Goal: Complete application form

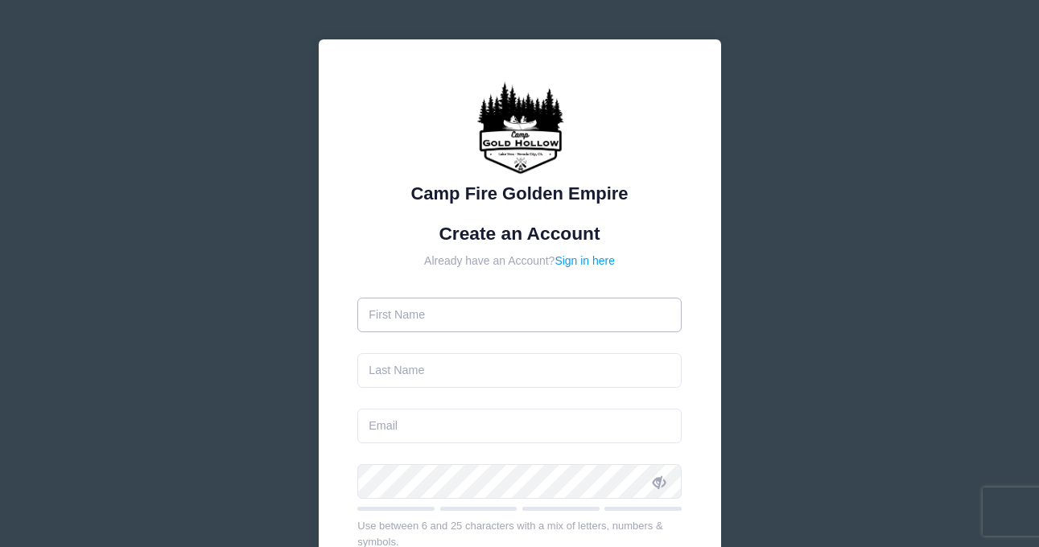
click at [448, 322] on input "text" at bounding box center [519, 315] width 324 height 35
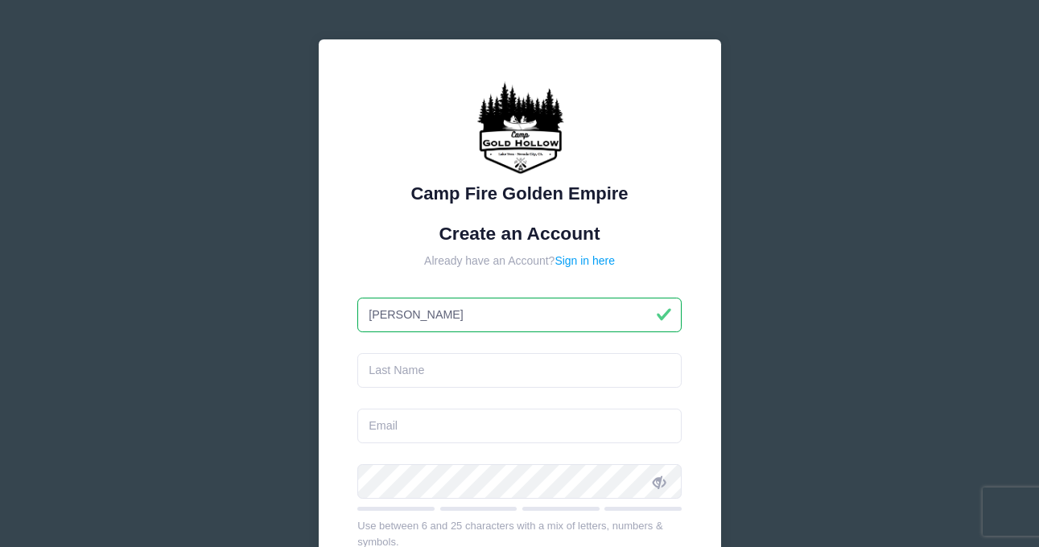
type input "Jennifer"
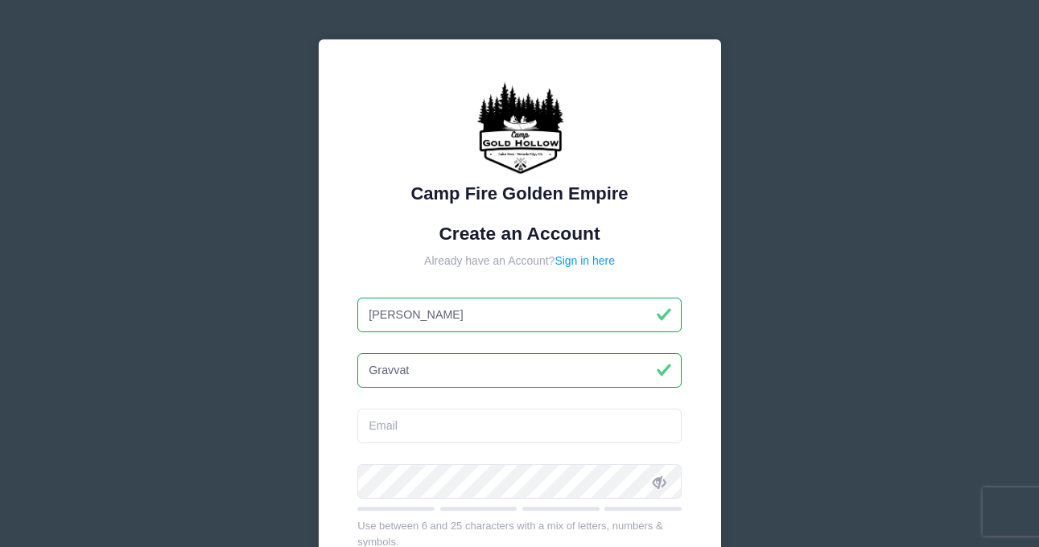
type input "Gravvat"
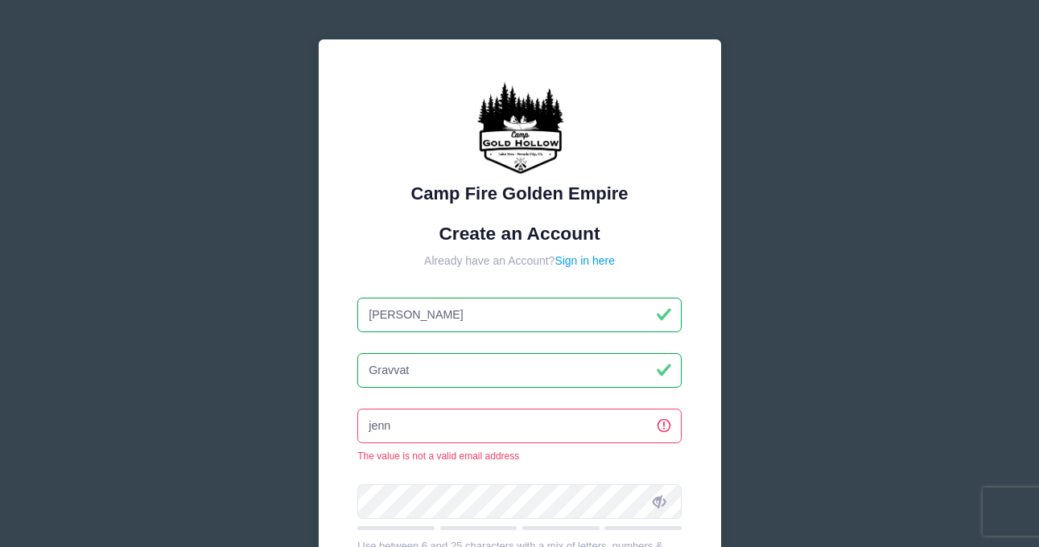
type input "[PERSON_NAME][EMAIL_ADDRESS][PERSON_NAME][DOMAIN_NAME]"
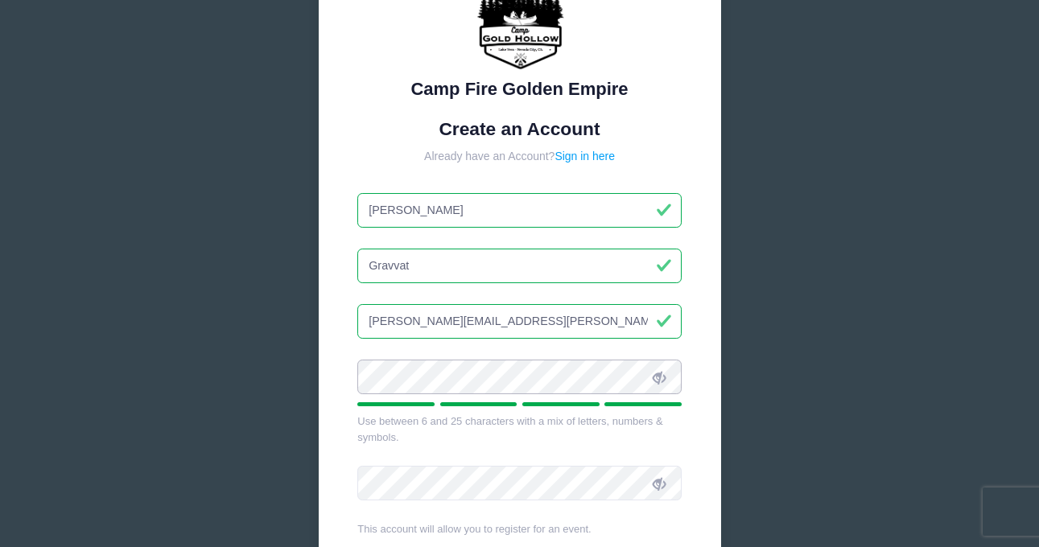
scroll to position [108, 0]
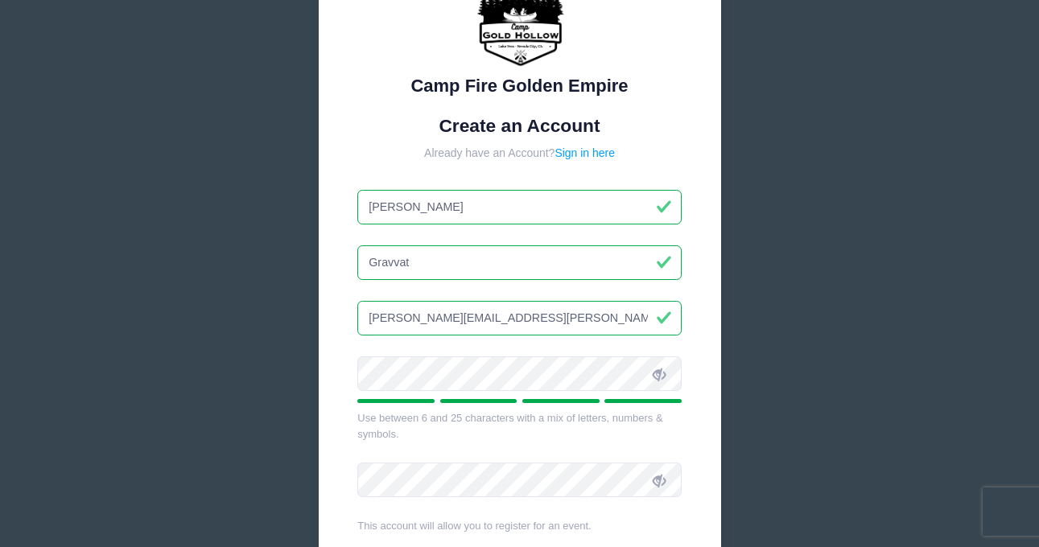
click at [658, 372] on icon at bounding box center [658, 374] width 13 height 13
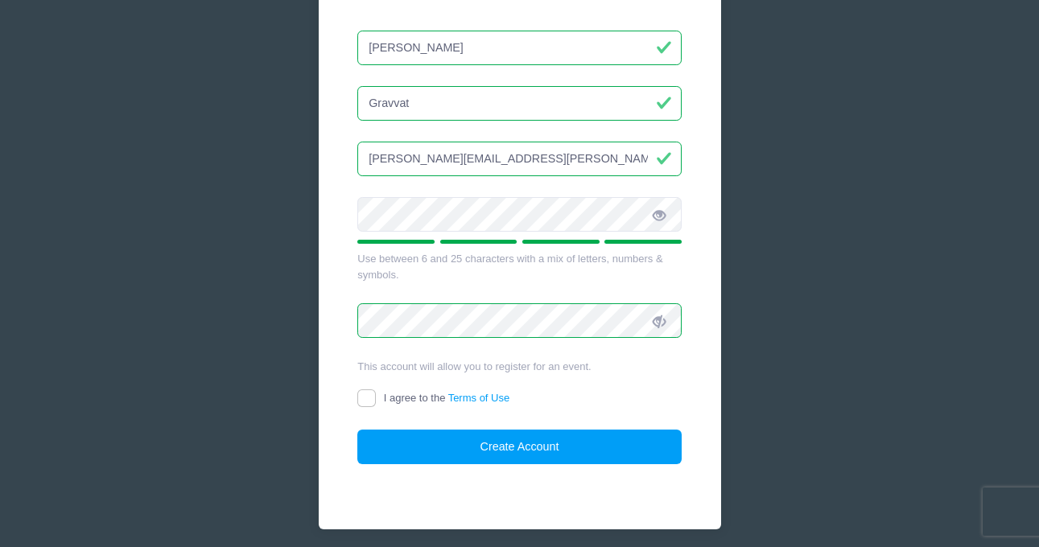
scroll to position [270, 0]
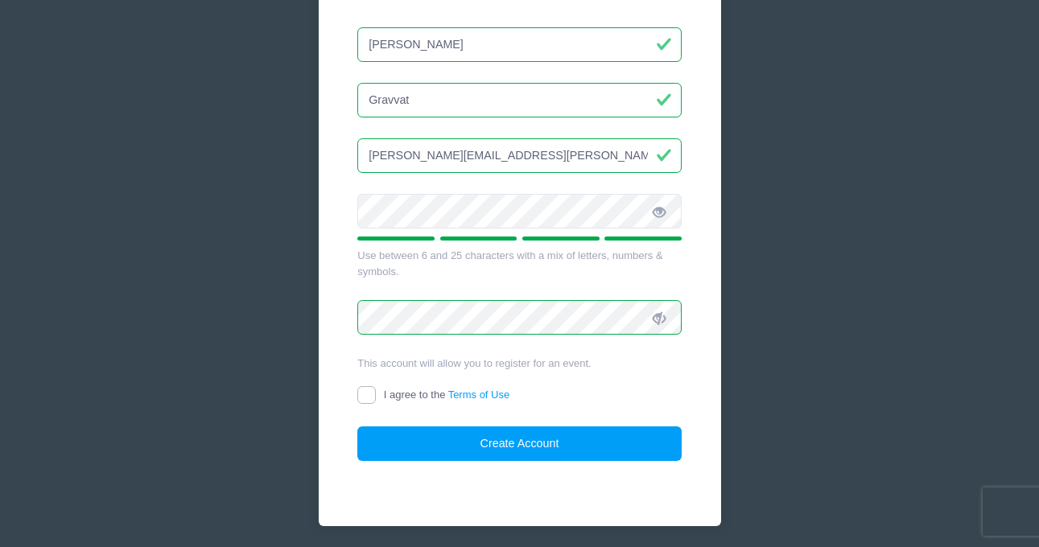
click at [368, 390] on input "I agree to the Terms of Use" at bounding box center [366, 395] width 19 height 19
checkbox input "true"
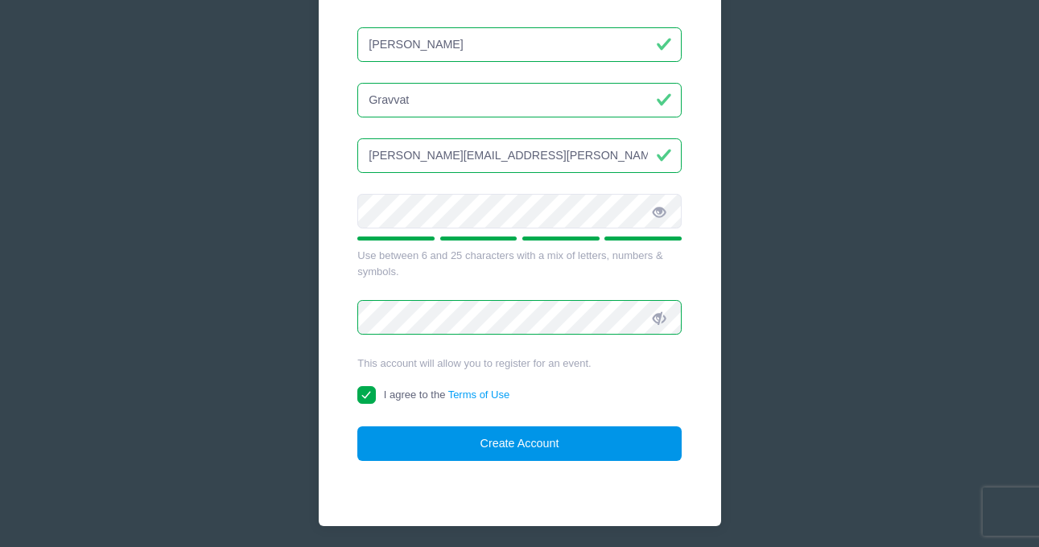
click at [485, 441] on button "Create Account" at bounding box center [519, 443] width 324 height 35
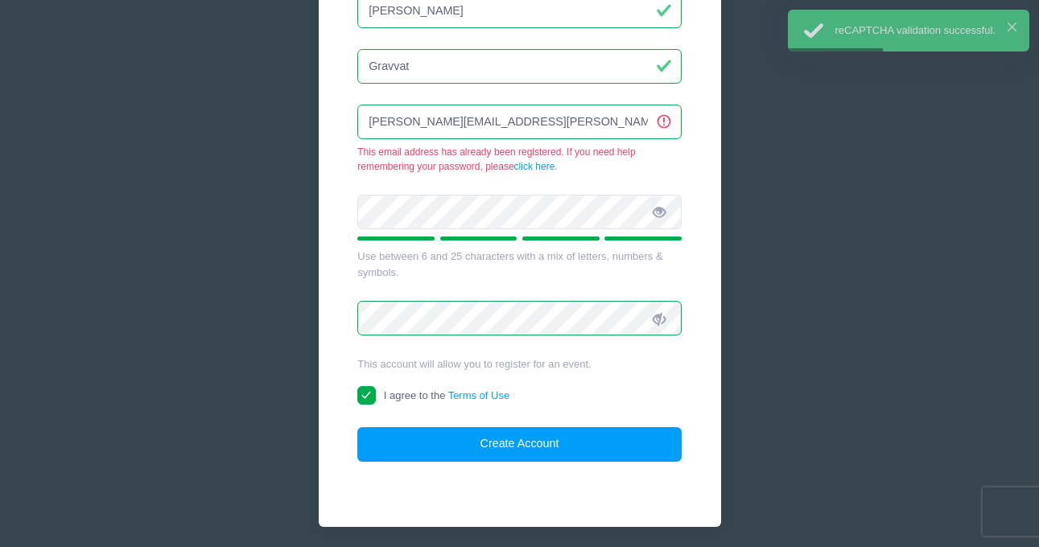
scroll to position [0, 0]
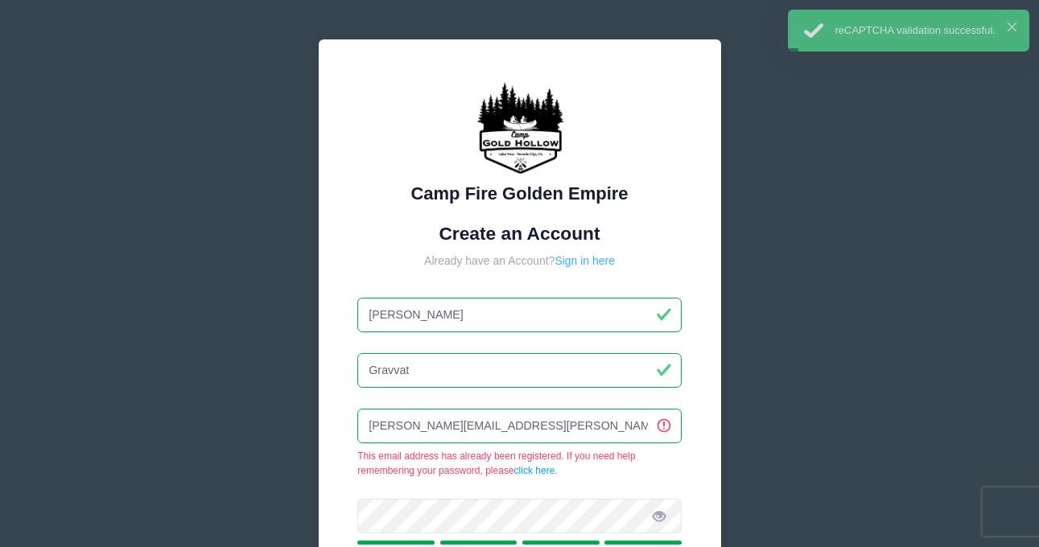
click at [598, 263] on link "Sign in here" at bounding box center [584, 260] width 60 height 13
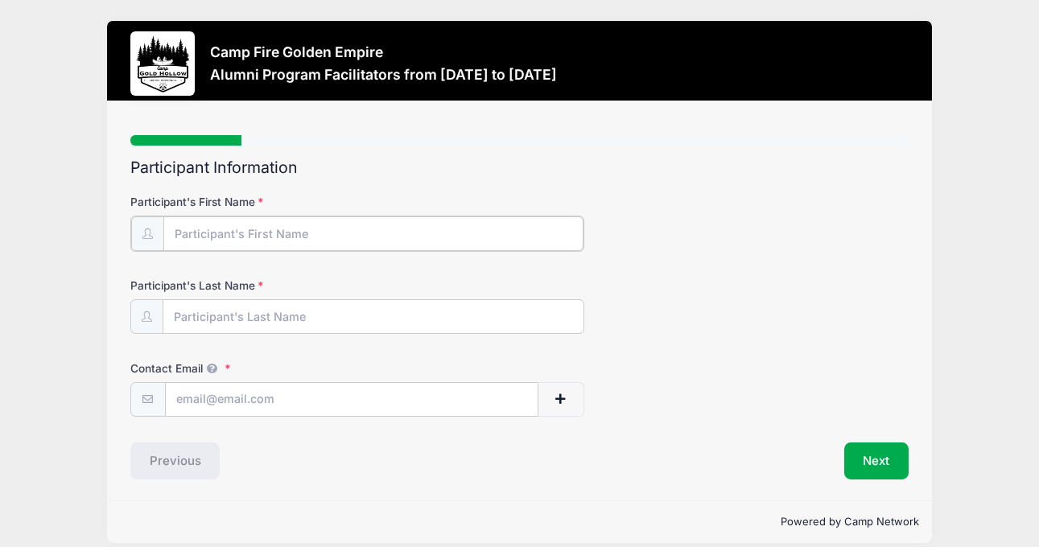
click at [267, 245] on input "Participant's First Name" at bounding box center [373, 233] width 420 height 35
type input "Jennifer"
type input "Gravvat"
type input "[PERSON_NAME][EMAIL_ADDRESS][PERSON_NAME][DOMAIN_NAME]"
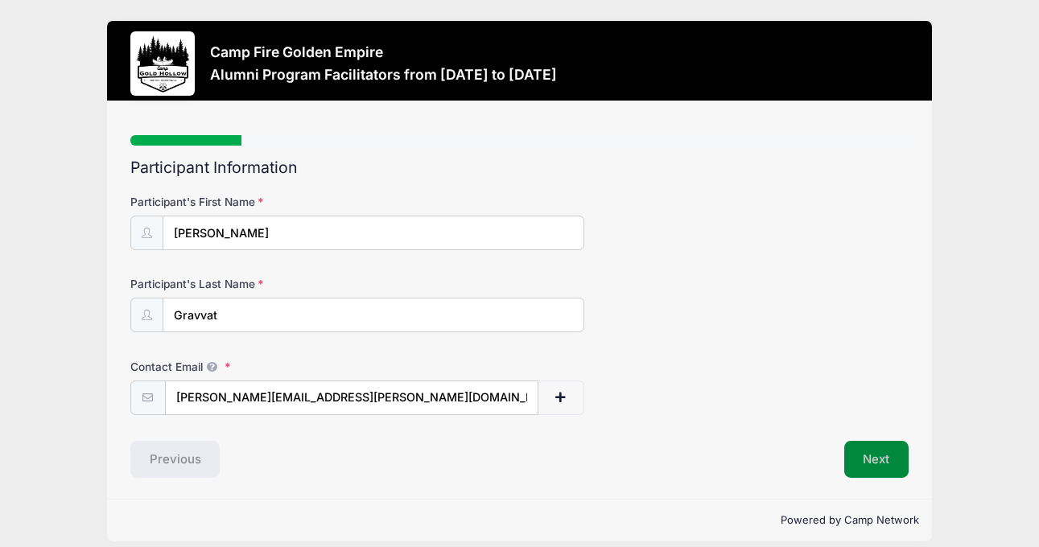
click at [870, 455] on button "Next" at bounding box center [876, 459] width 65 height 37
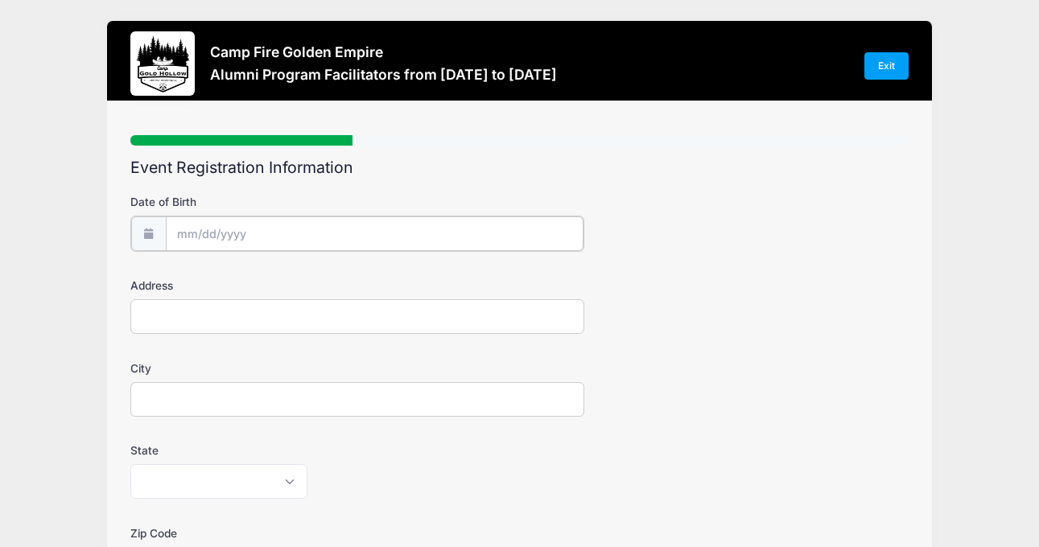
click at [348, 244] on body "Processing Request Please wait... Processing Request Please wait... Processing …" at bounding box center [519, 273] width 1039 height 547
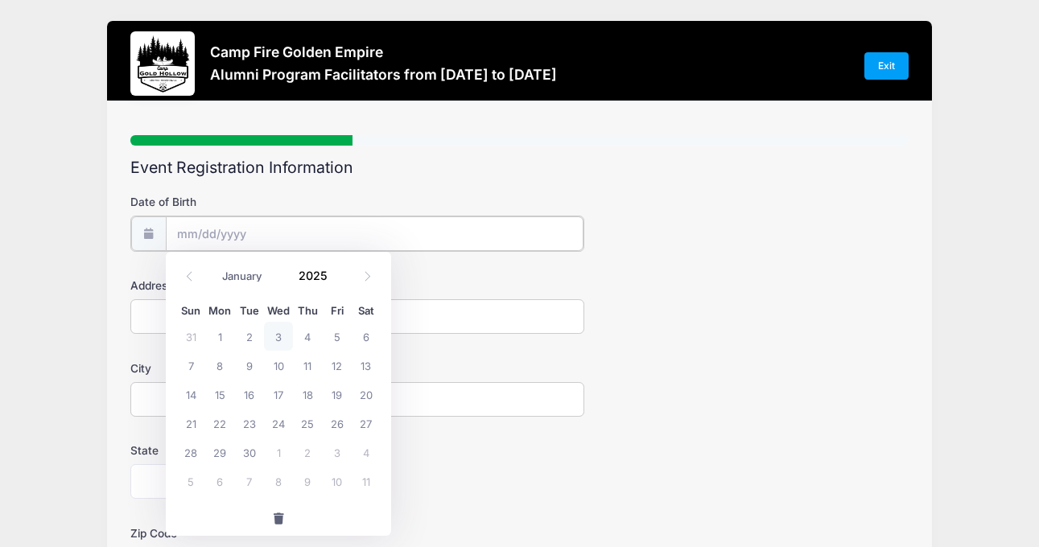
click at [188, 228] on input "Date of Birth" at bounding box center [375, 233] width 418 height 35
click at [255, 277] on select "January February March April May June July August September October November De…" at bounding box center [250, 275] width 72 height 21
select select "11"
click at [214, 265] on select "January February March April May June July August September October November De…" at bounding box center [250, 275] width 72 height 21
click at [306, 284] on input "2025" at bounding box center [316, 275] width 52 height 24
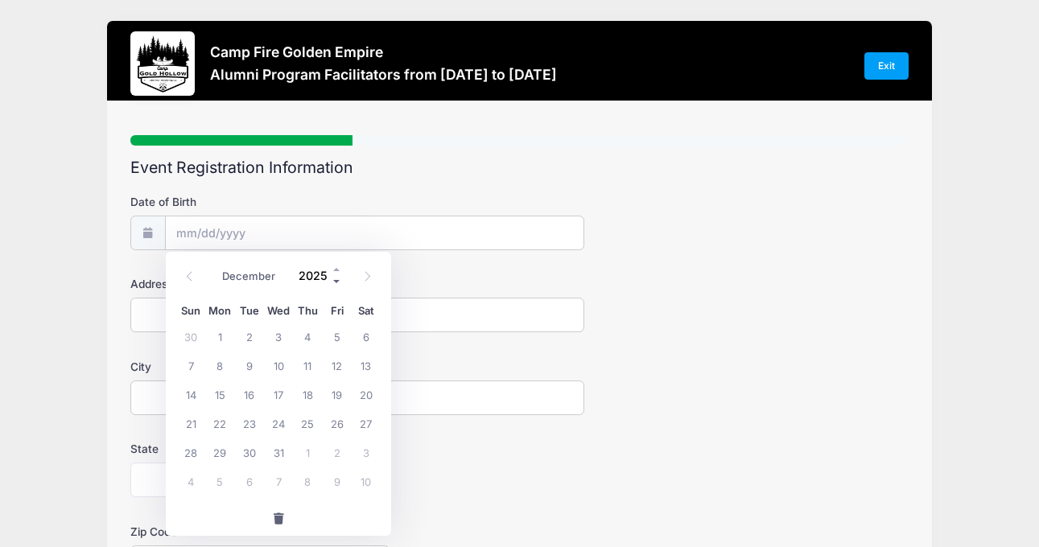
click at [335, 278] on span at bounding box center [336, 281] width 11 height 12
click at [335, 283] on span at bounding box center [336, 281] width 11 height 12
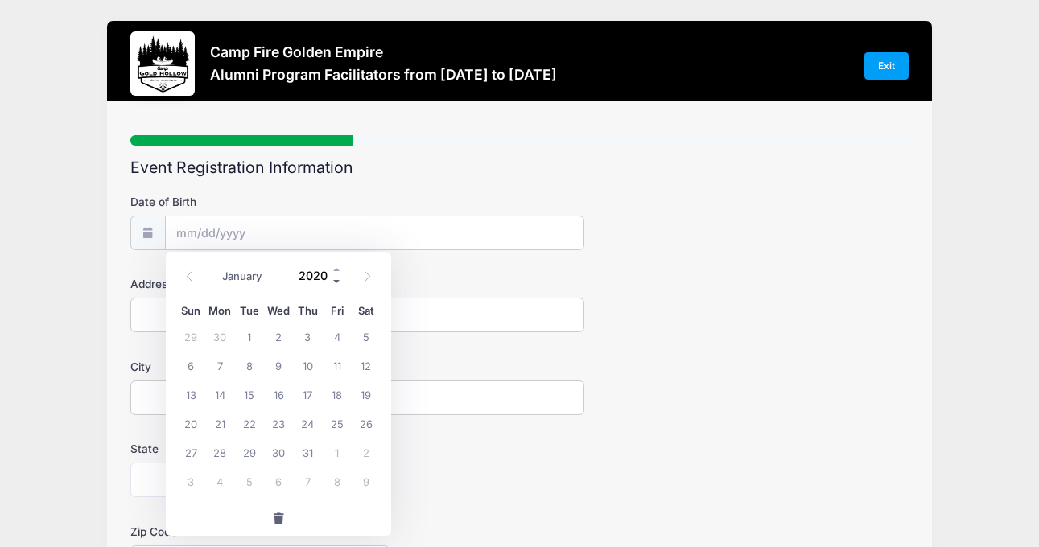
click at [335, 283] on span at bounding box center [336, 281] width 11 height 12
click at [339, 280] on span at bounding box center [336, 281] width 11 height 12
click at [339, 279] on span at bounding box center [336, 281] width 11 height 12
click at [339, 278] on span at bounding box center [336, 281] width 11 height 12
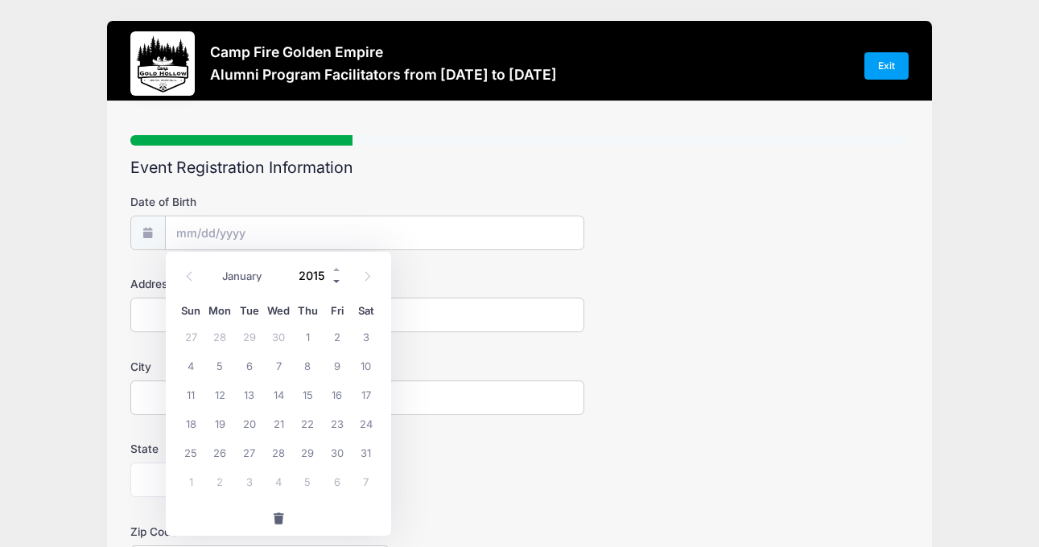
click at [339, 278] on span at bounding box center [336, 281] width 11 height 12
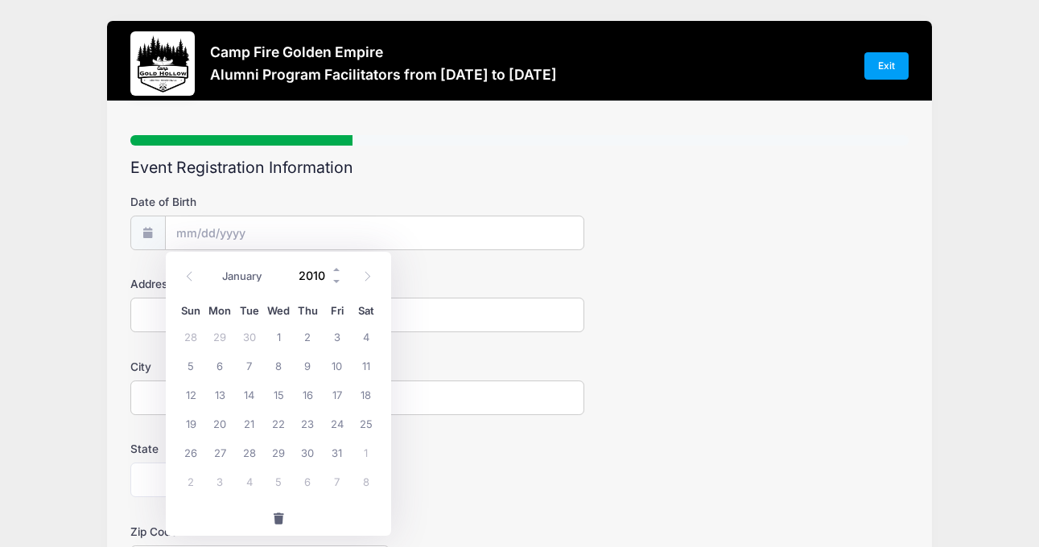
click at [319, 269] on input "2010" at bounding box center [316, 275] width 52 height 24
type input "1966"
click at [336, 422] on span "23" at bounding box center [336, 423] width 29 height 29
type input "12/23/1966"
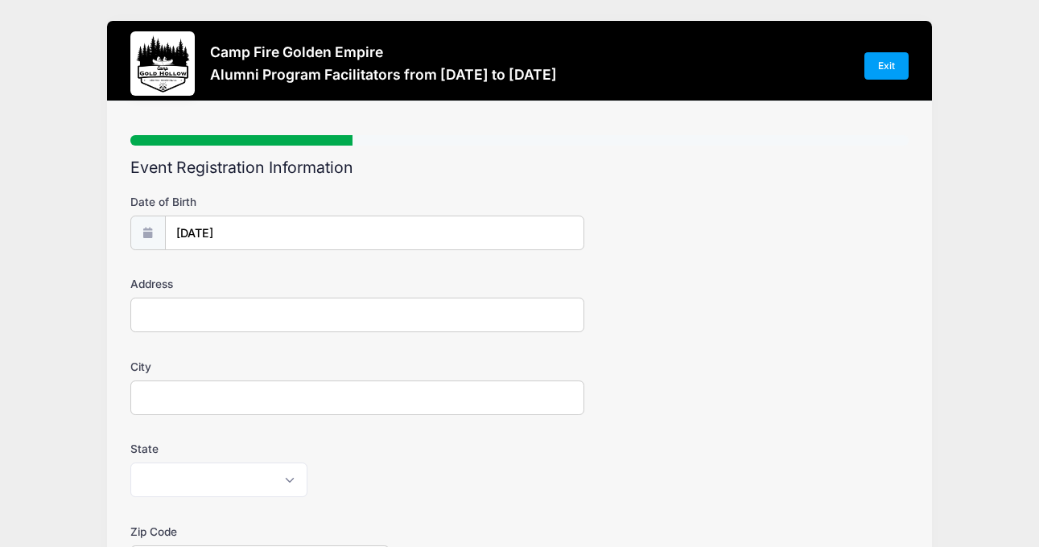
click at [220, 316] on input "Address" at bounding box center [357, 315] width 454 height 35
type input "8340 Chester Dr"
type input "SACRAMENTO"
select select "CA"
type input "95830"
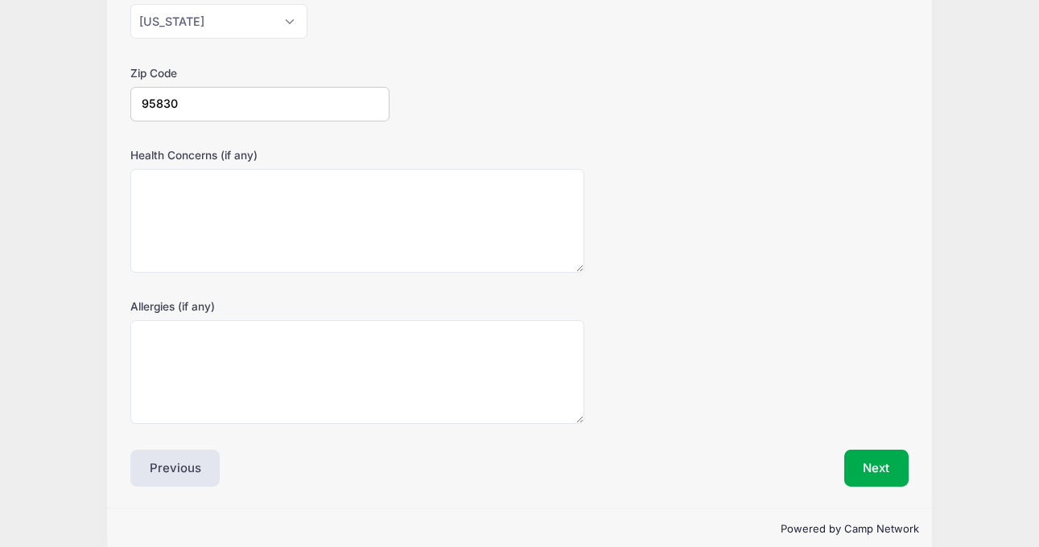
scroll to position [482, 0]
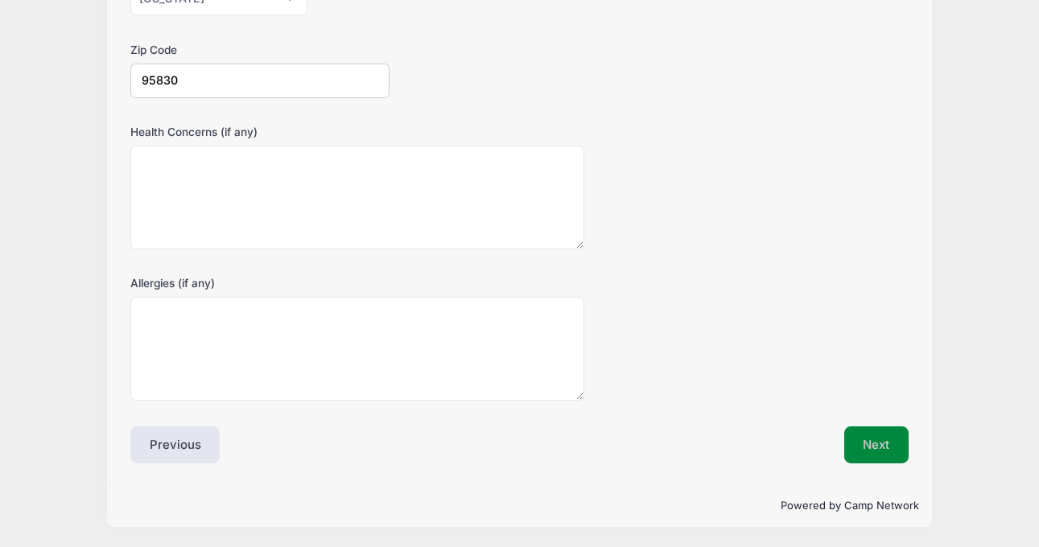
click at [865, 440] on button "Next" at bounding box center [876, 444] width 65 height 37
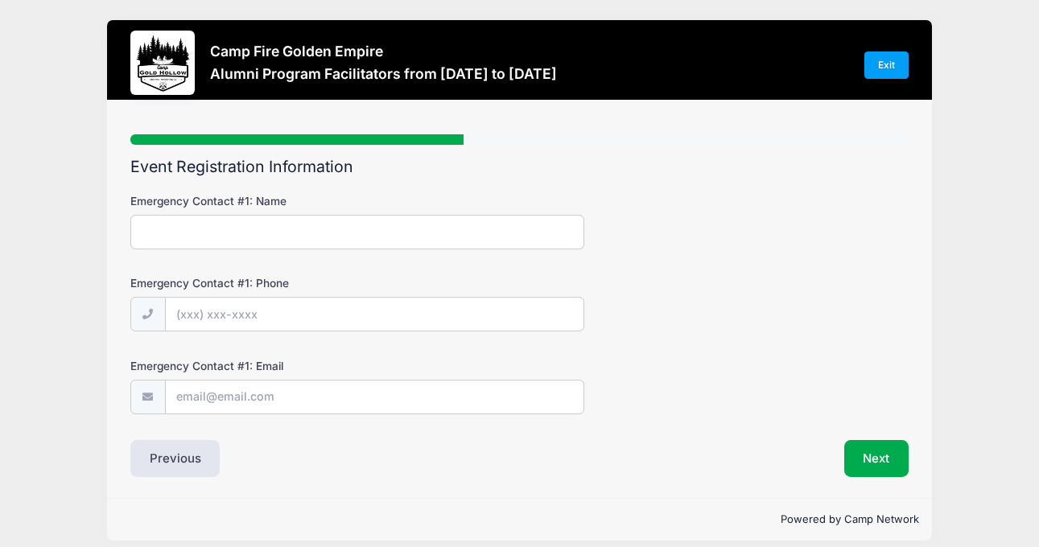
scroll to position [0, 0]
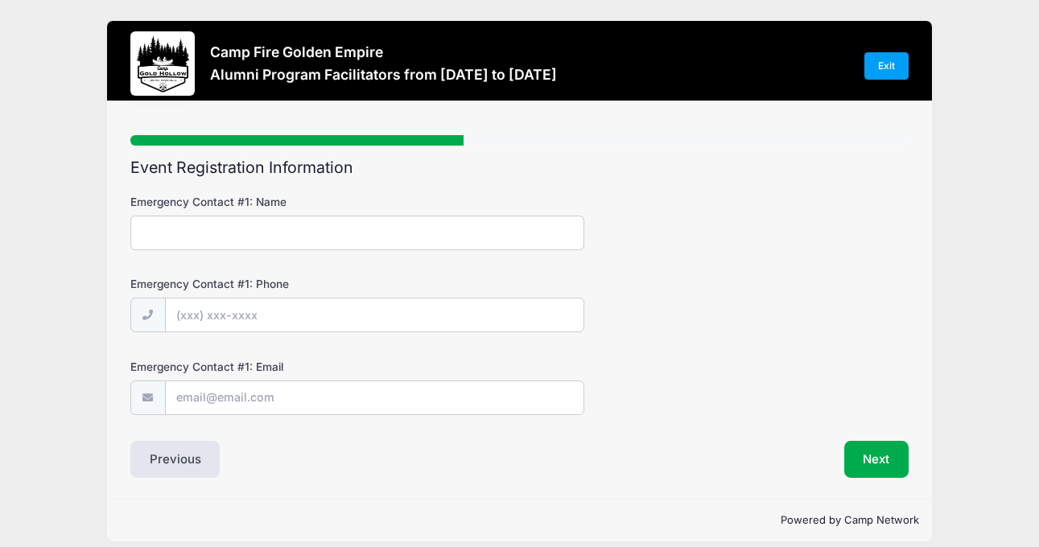
click at [417, 228] on input "Emergency Contact #1: Name" at bounding box center [357, 233] width 454 height 35
type input "Aaron Gravvat"
type input "(916) 420-8764"
click at [393, 393] on input "Emergency Contact #1: Email" at bounding box center [375, 398] width 418 height 35
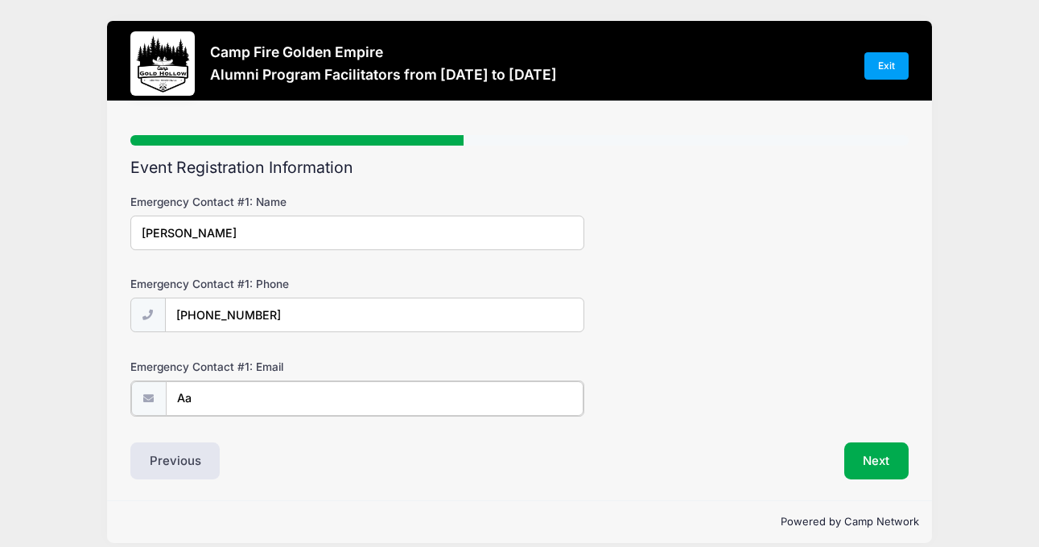
type input "A"
type input "gravman@gmail.com"
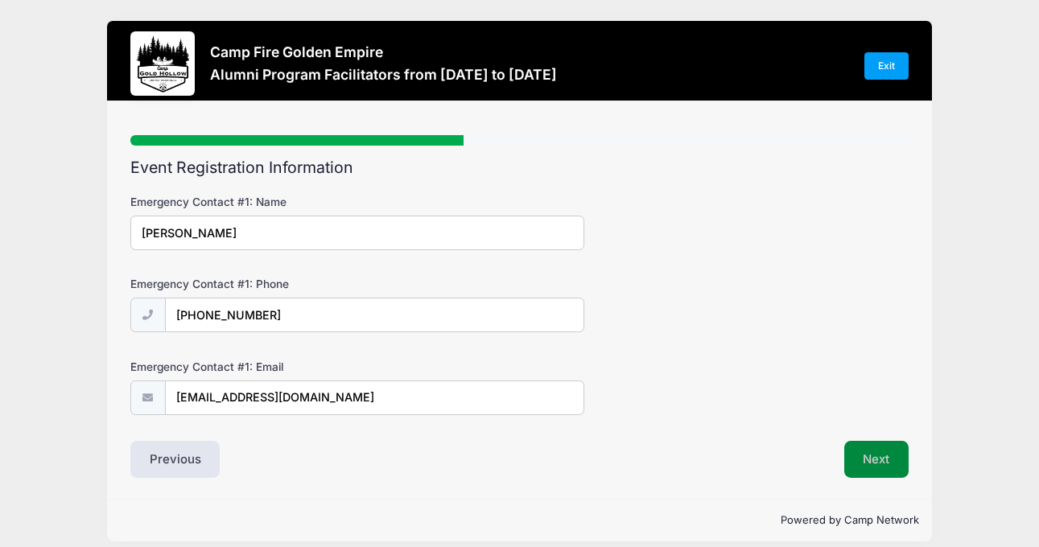
click at [870, 463] on button "Next" at bounding box center [876, 459] width 65 height 37
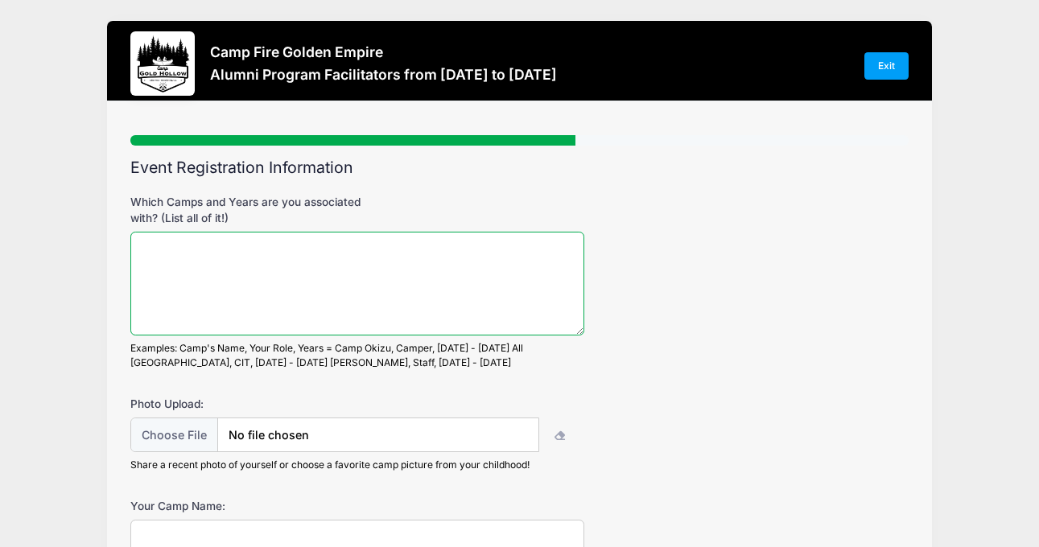
click at [313, 249] on textarea "Which Camps and Years are you associated with? (List all of it!)" at bounding box center [357, 284] width 454 height 104
type textarea "Camp Caniya,"
